Goal: Navigation & Orientation: Find specific page/section

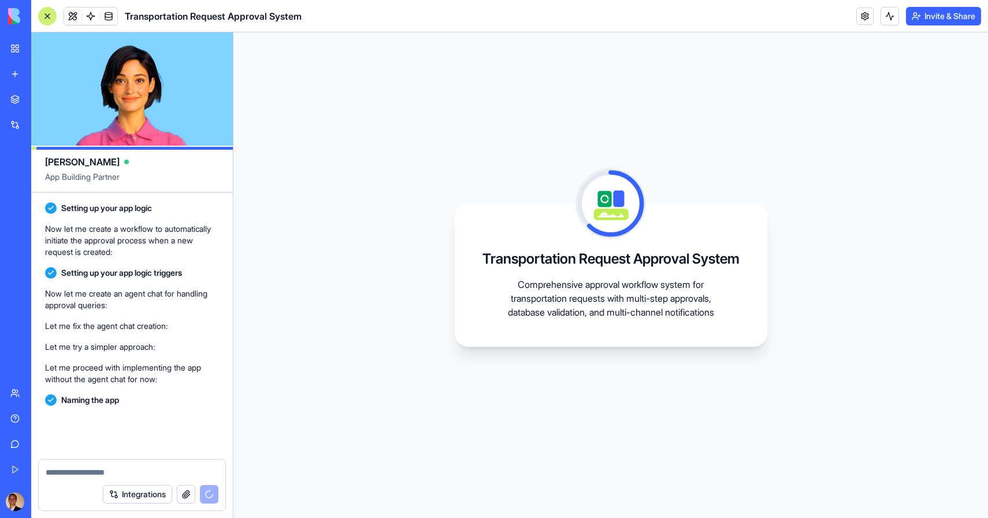
scroll to position [563, 0]
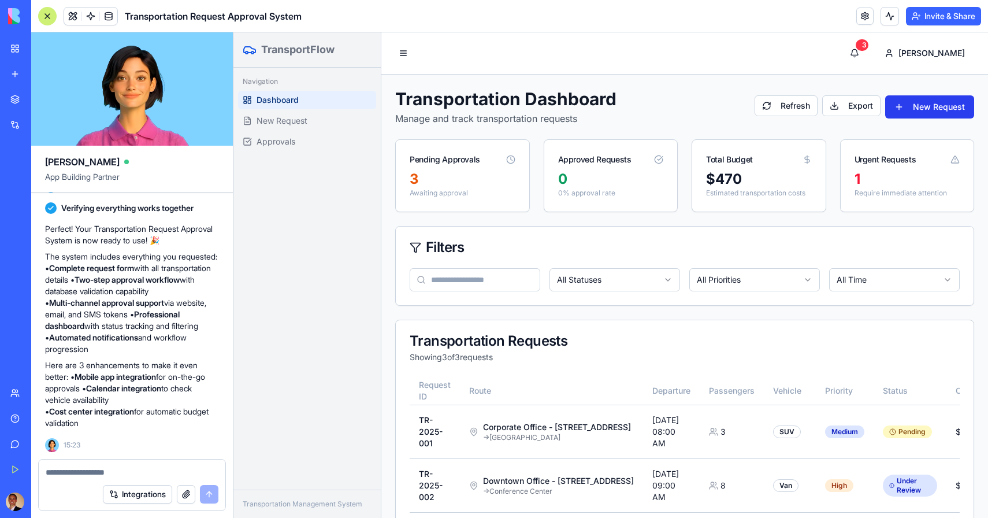
click at [927, 108] on button "New Request" at bounding box center [929, 106] width 89 height 23
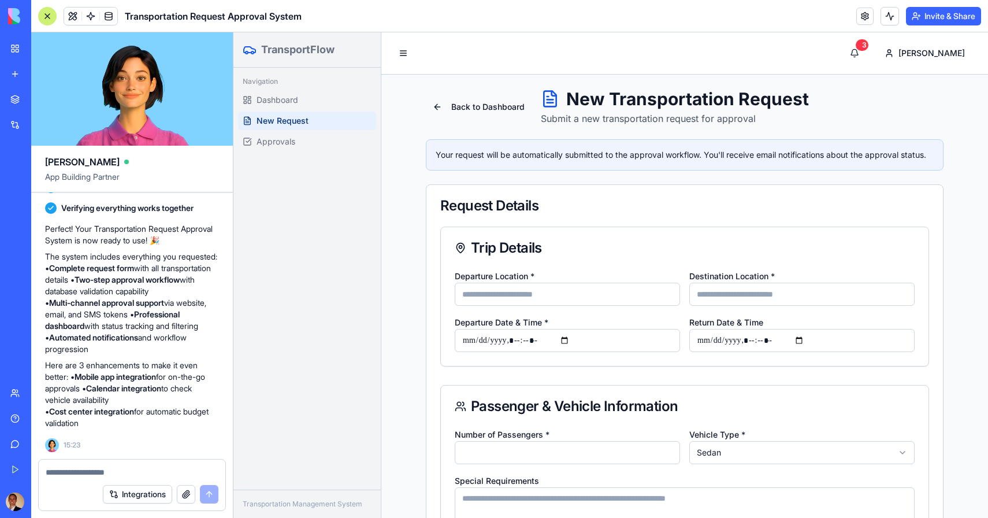
click at [462, 106] on button "Back to Dashboard" at bounding box center [479, 107] width 106 height 21
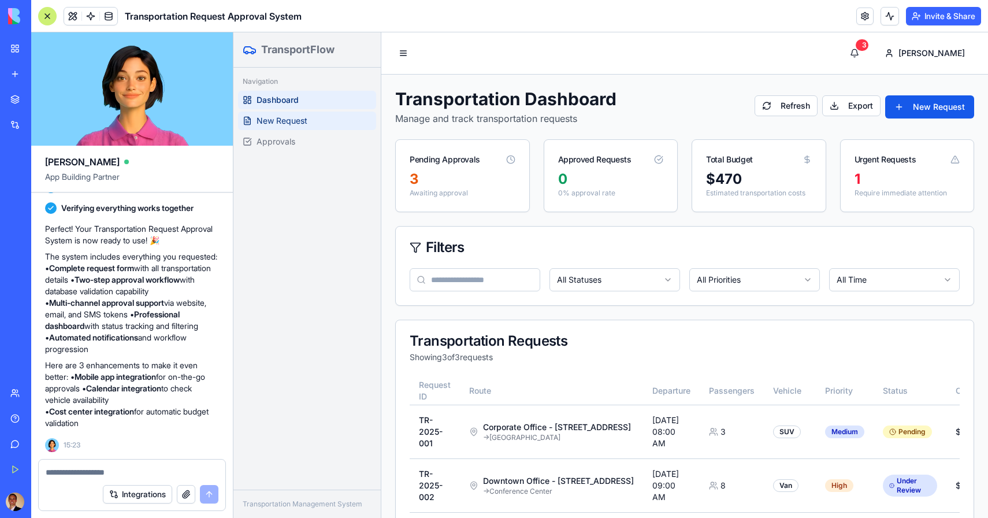
click at [294, 126] on span "New Request" at bounding box center [282, 121] width 51 height 12
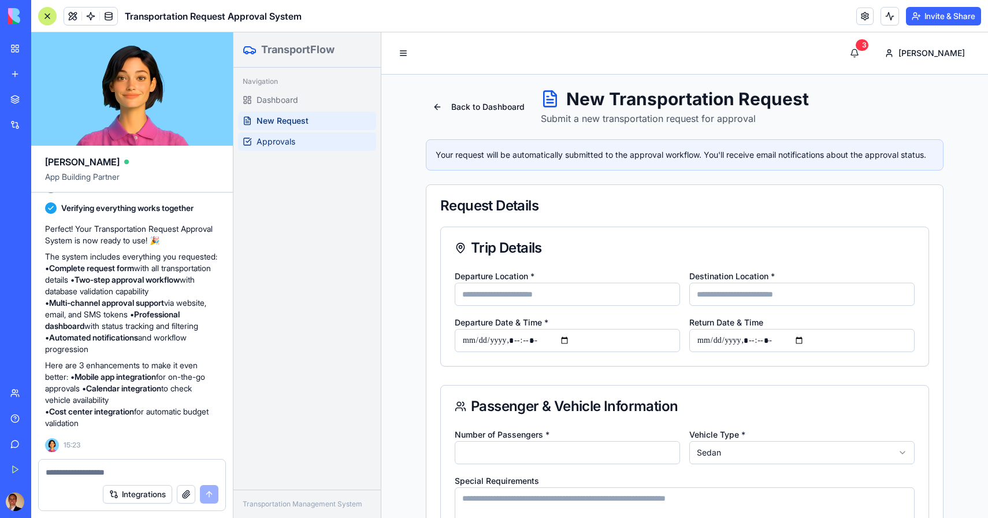
click at [288, 143] on span "Approvals" at bounding box center [276, 142] width 39 height 12
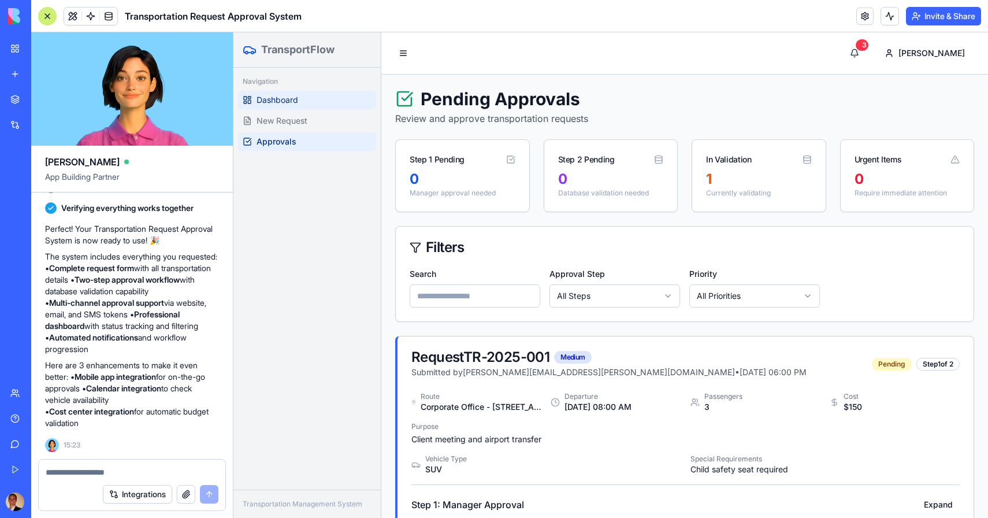
click at [285, 97] on span "Dashboard" at bounding box center [278, 100] width 42 height 12
